Goal: Find specific page/section: Find specific page/section

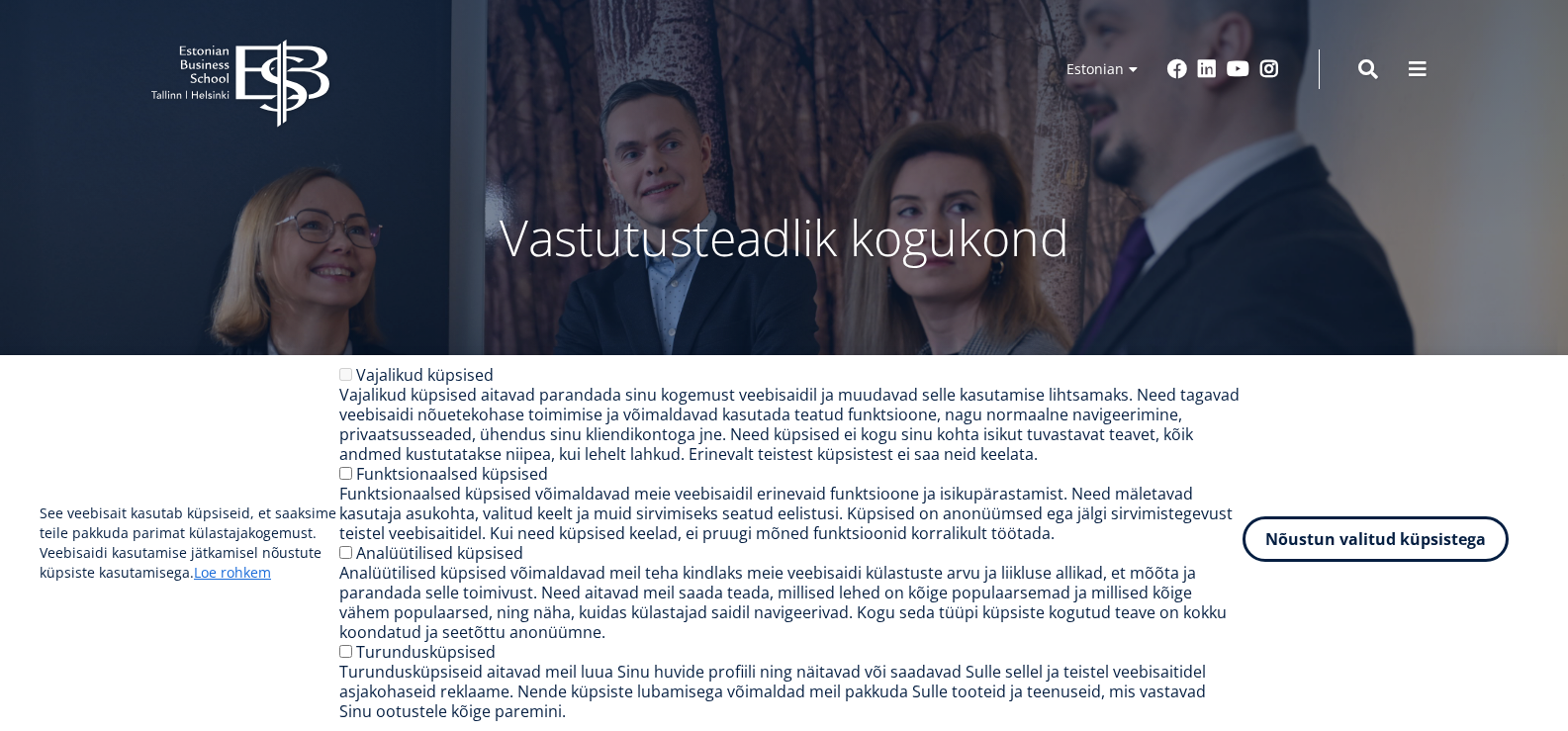
click at [1430, 553] on button "Nõustun valitud küpsistega" at bounding box center [1375, 539] width 266 height 46
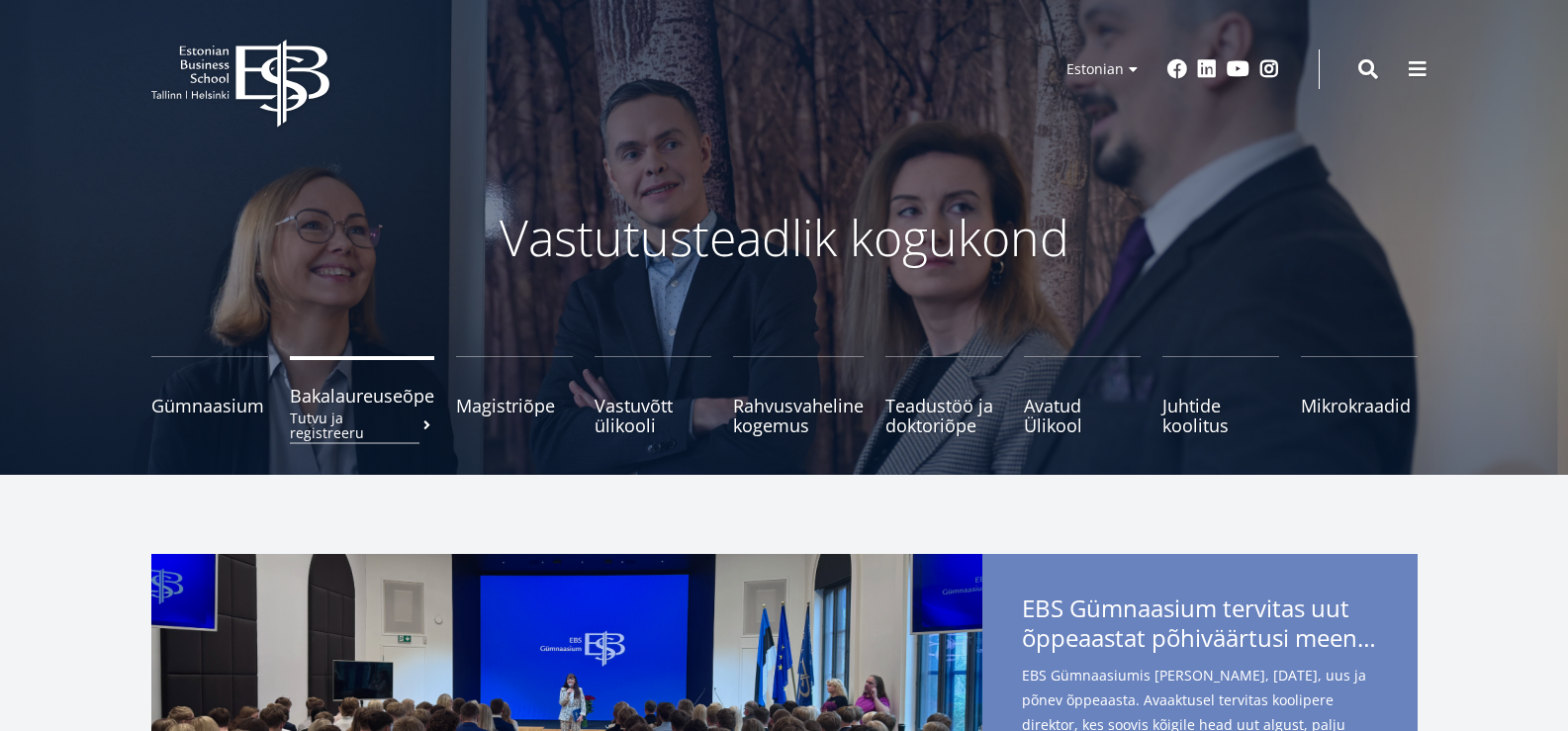
click at [424, 418] on span at bounding box center [426, 425] width 15 height 14
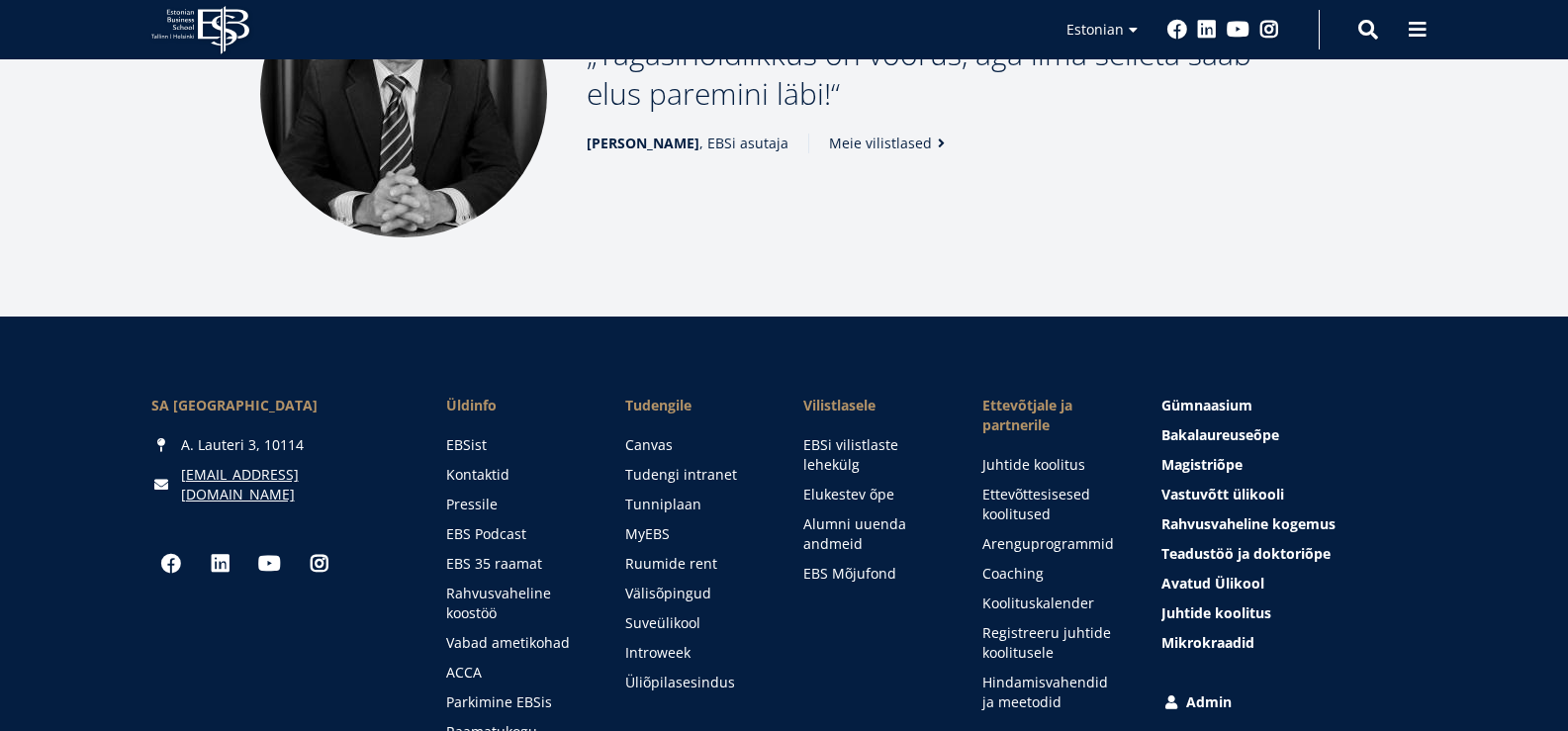
scroll to position [2623, 0]
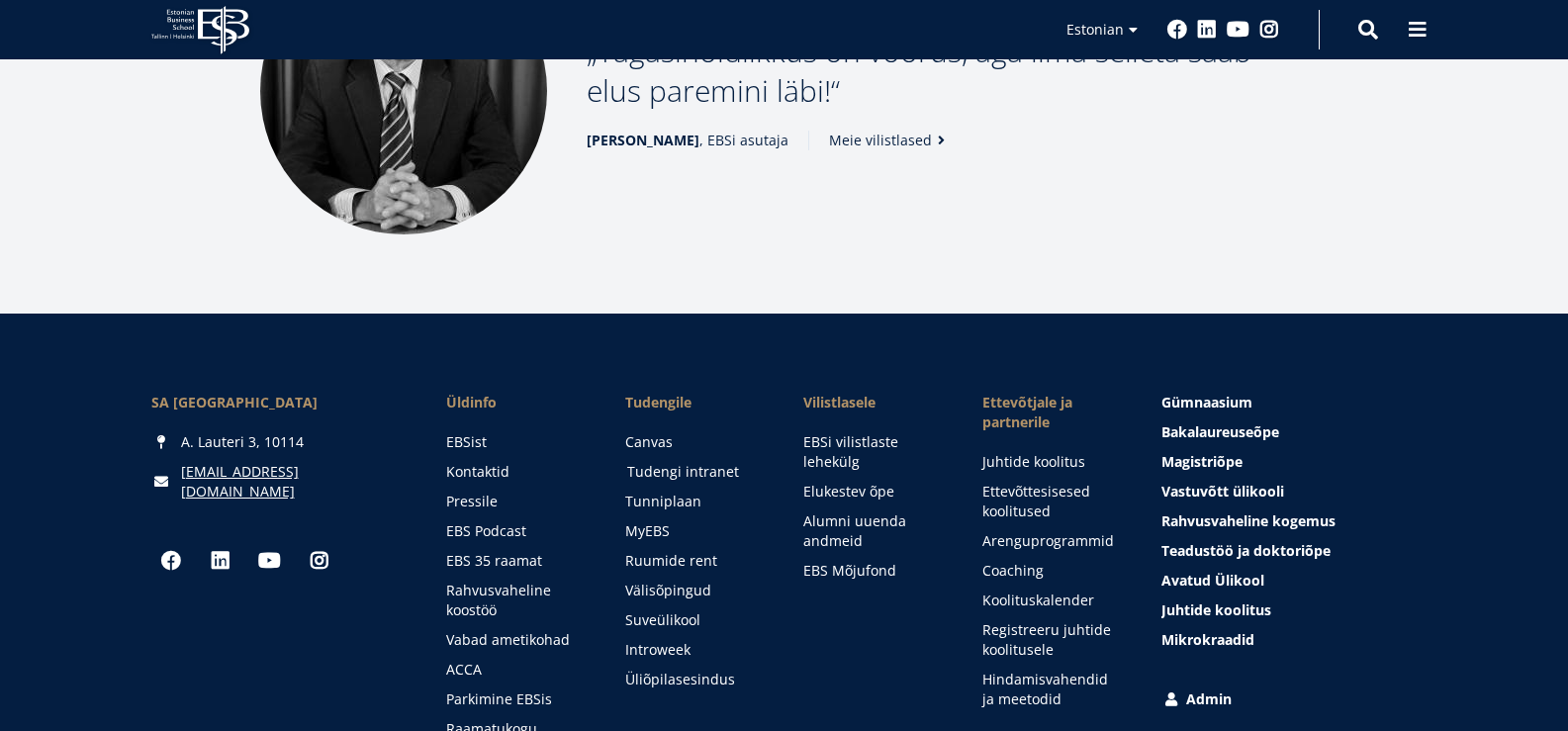
click at [703, 462] on link "Tudengi intranet" at bounding box center [696, 472] width 139 height 20
